Goal: Register for event/course

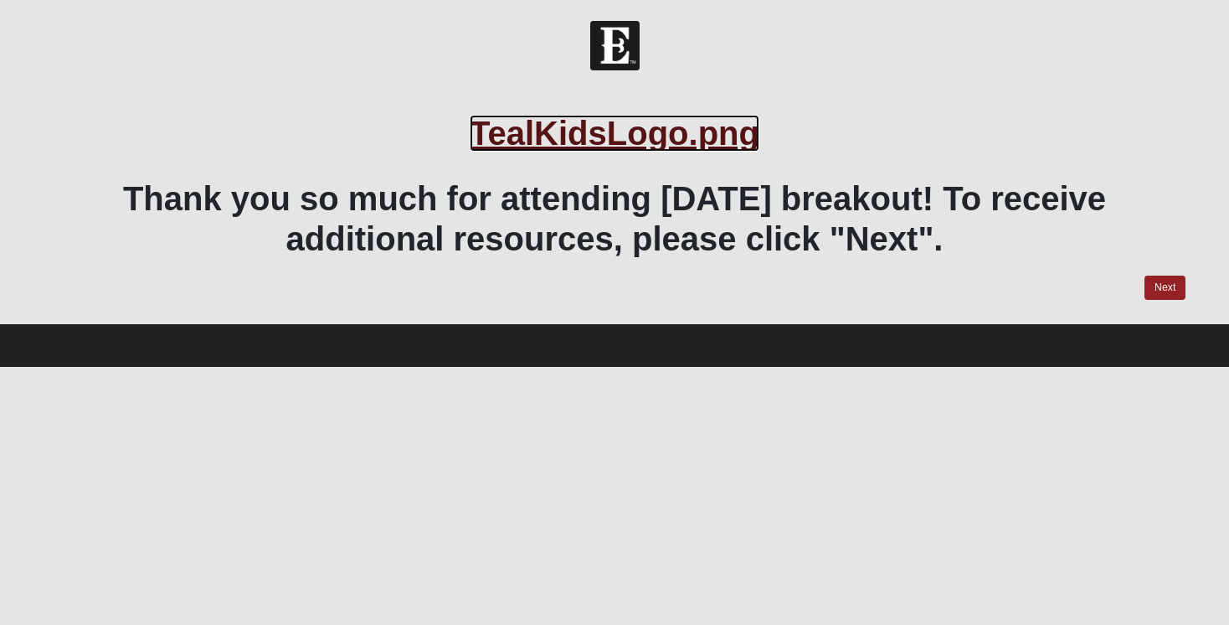
click at [589, 132] on link "TealKidsLogo.png" at bounding box center [615, 133] width 290 height 37
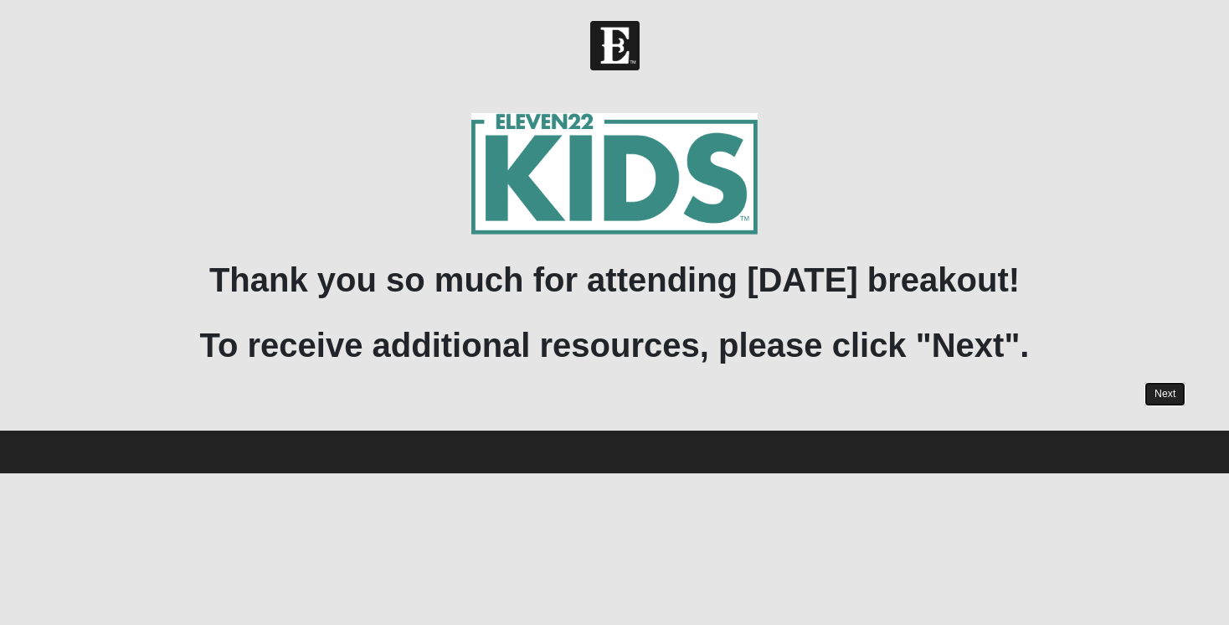
click at [1149, 395] on link "Next" at bounding box center [1164, 394] width 41 height 24
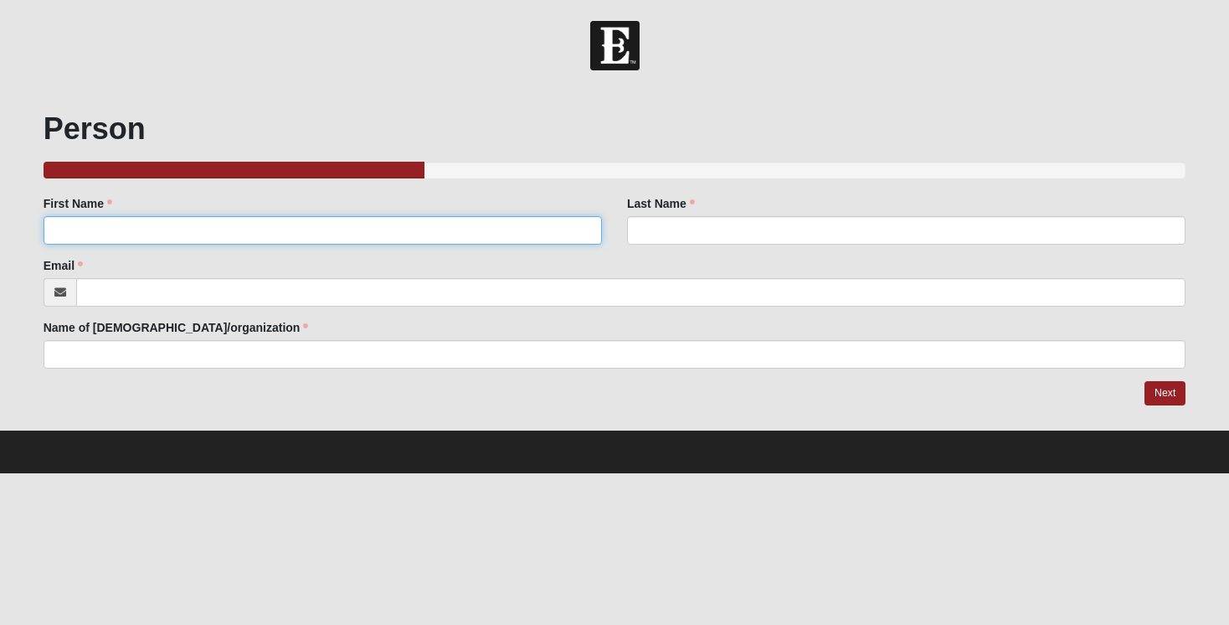
click at [305, 235] on input "First Name" at bounding box center [323, 230] width 558 height 28
type input "[PERSON_NAME]"
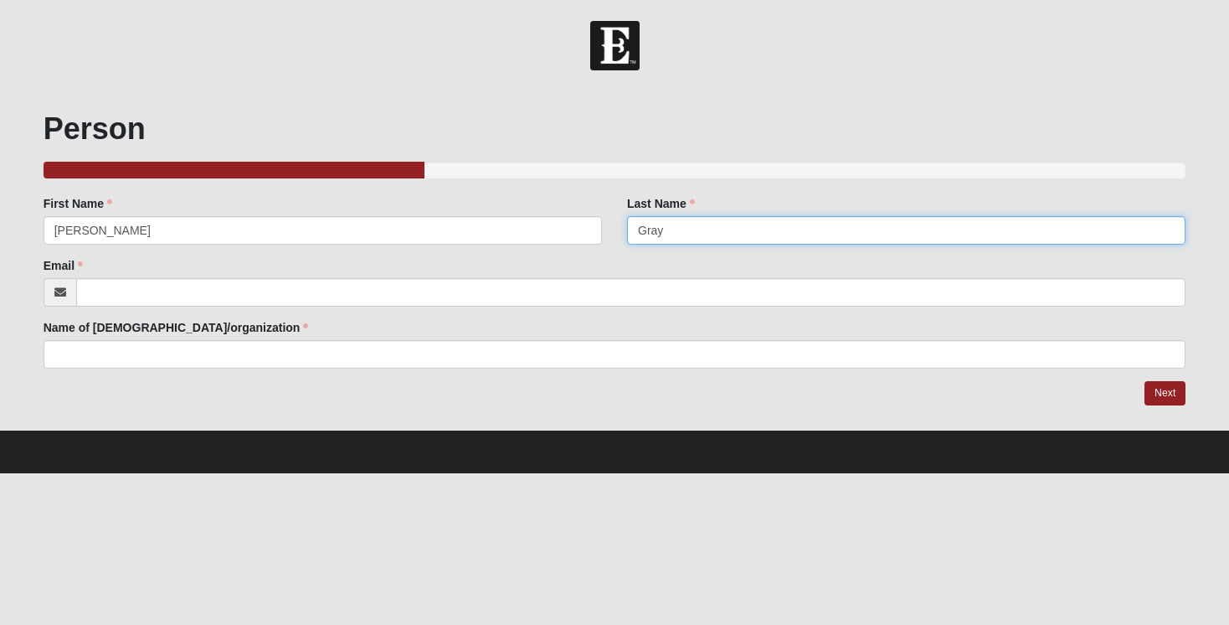
type input "Gray"
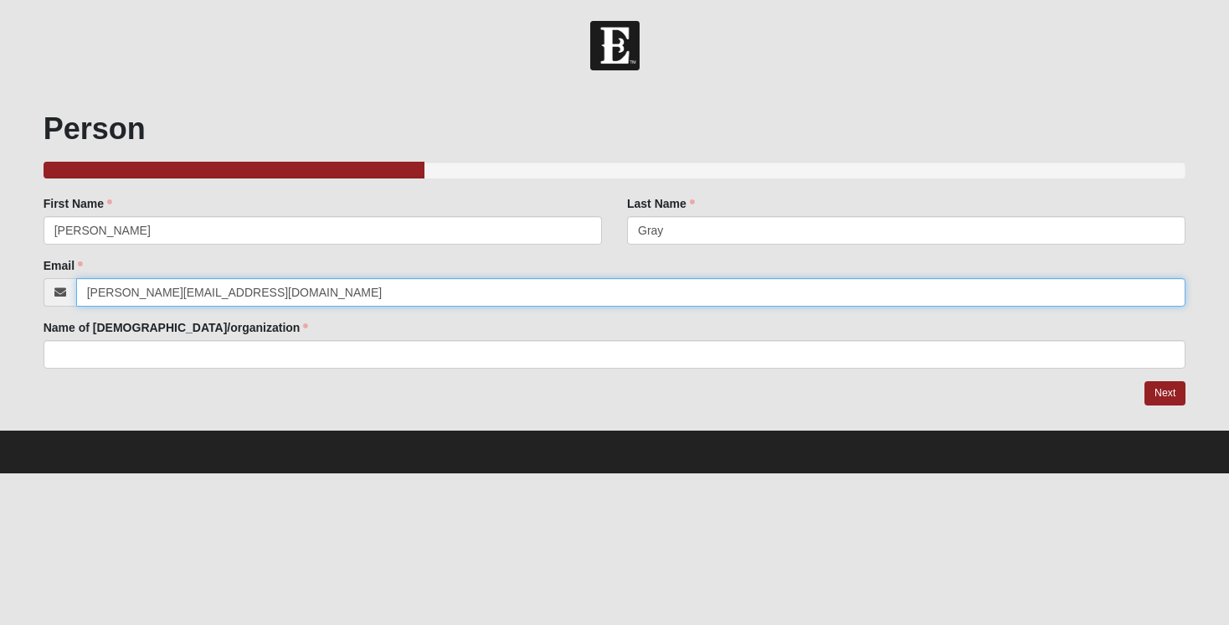
type input "[PERSON_NAME][EMAIL_ADDRESS][DOMAIN_NAME]"
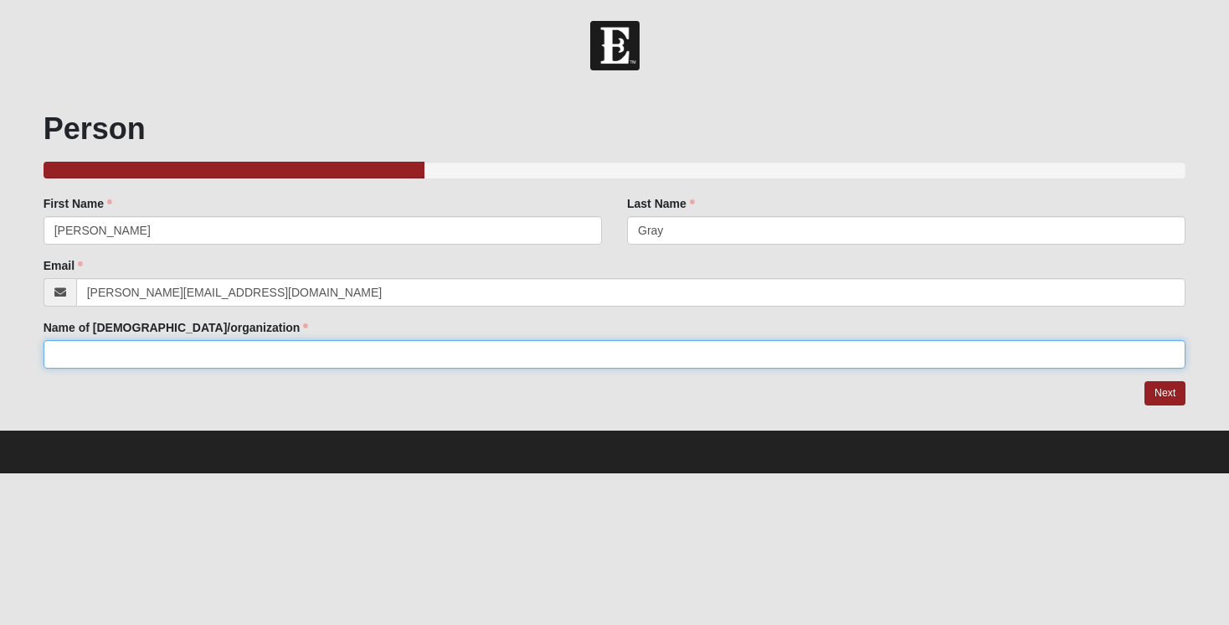
click at [111, 359] on input "Name of [DEMOGRAPHIC_DATA]/organization" at bounding box center [615, 354] width 1143 height 28
type input "The [DEMOGRAPHIC_DATA] of Eleven22"
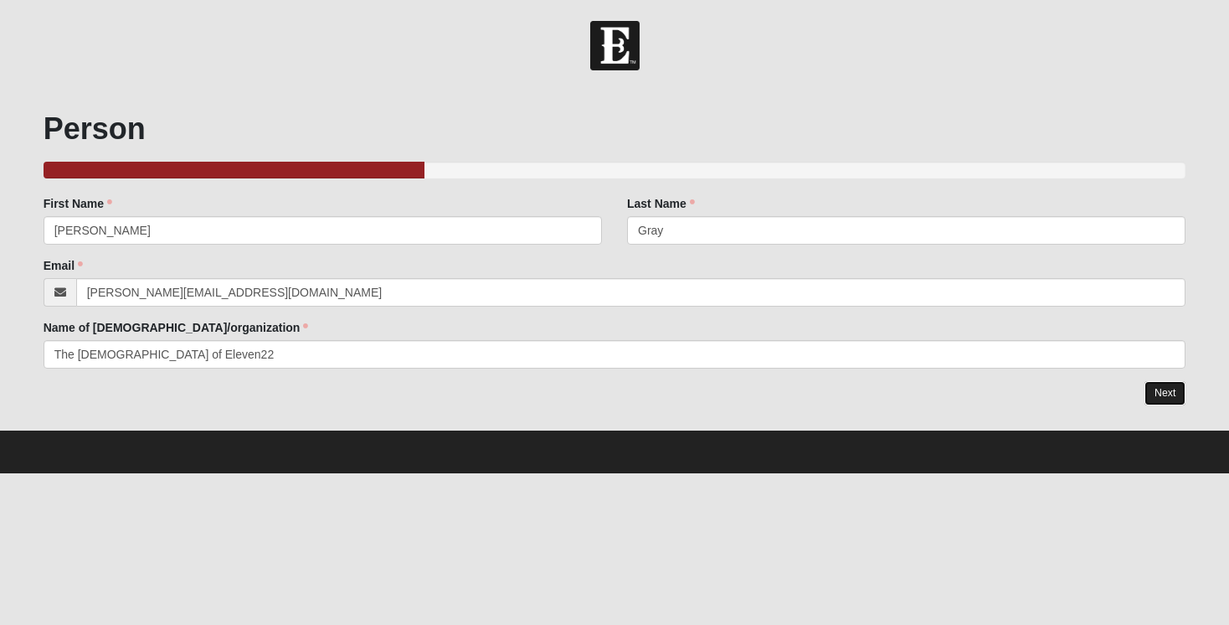
click at [1168, 399] on link "Next" at bounding box center [1164, 393] width 41 height 24
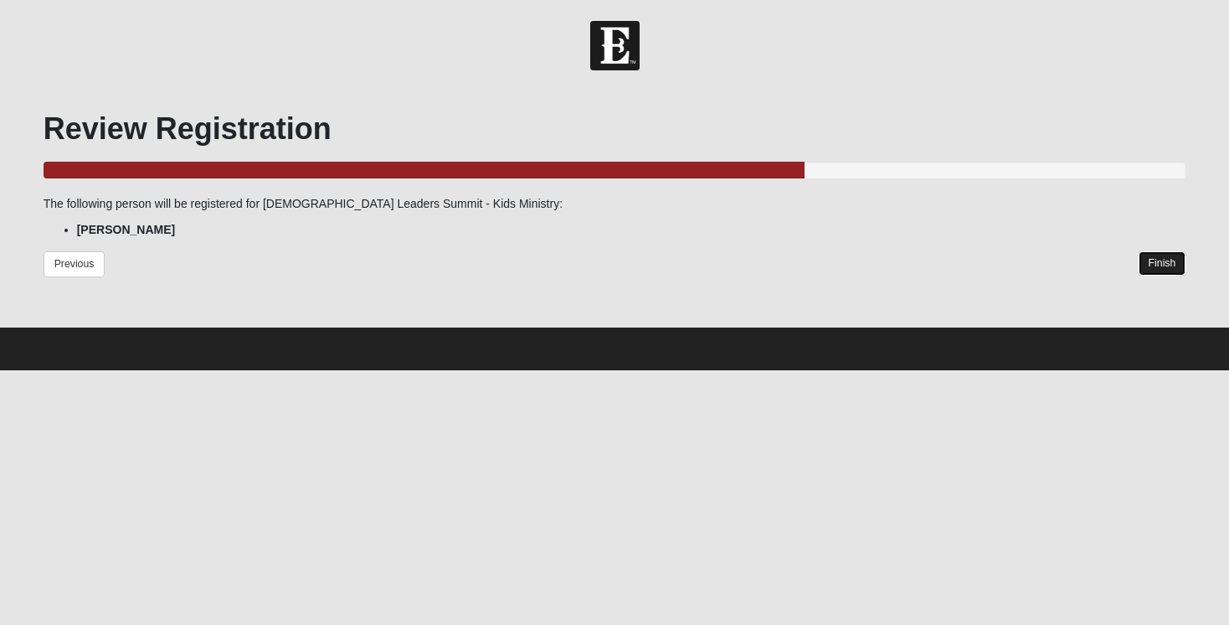
click at [1165, 263] on link "Finish" at bounding box center [1163, 263] width 48 height 24
